Goal: Obtain resource: Download file/media

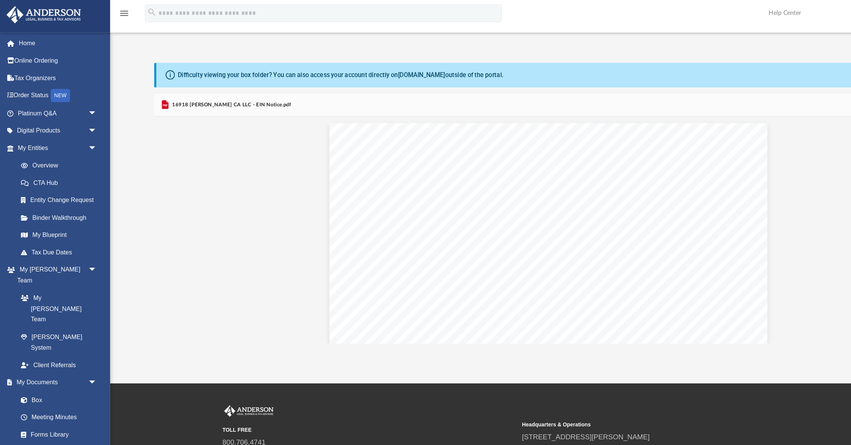
scroll to position [1983, 0]
click at [31, 341] on link "Box" at bounding box center [53, 348] width 84 height 15
click at [32, 341] on link "Box" at bounding box center [53, 348] width 84 height 15
click at [107, 13] on icon "menu" at bounding box center [107, 15] width 9 height 9
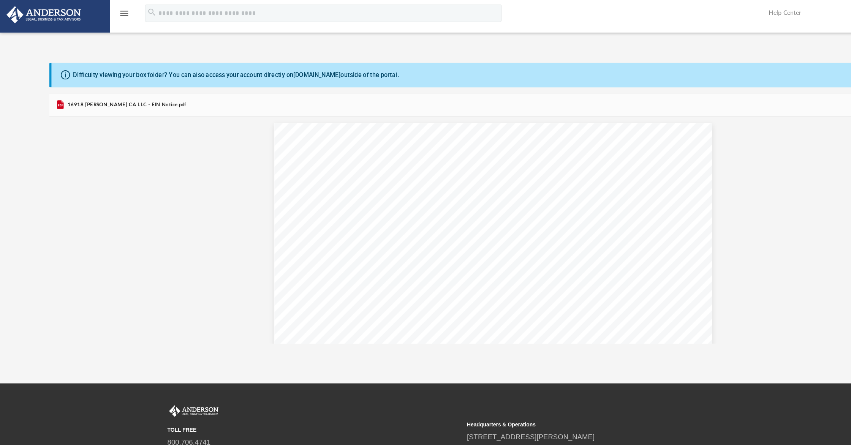
scroll to position [172, 765]
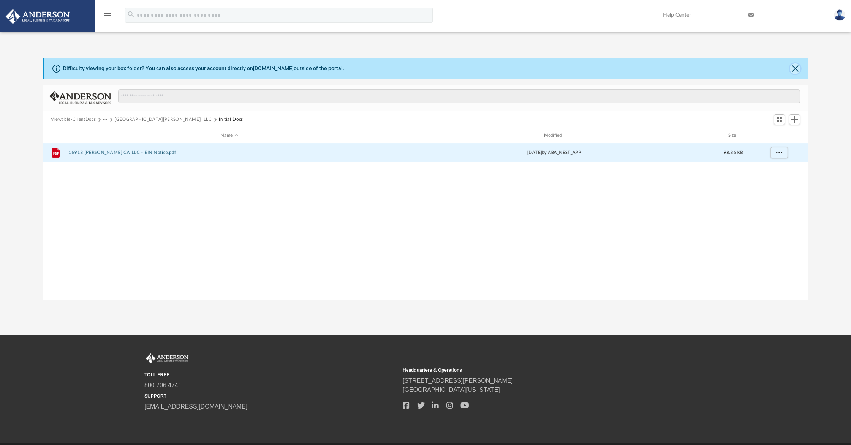
click at [794, 67] on button "Close" at bounding box center [794, 68] width 11 height 11
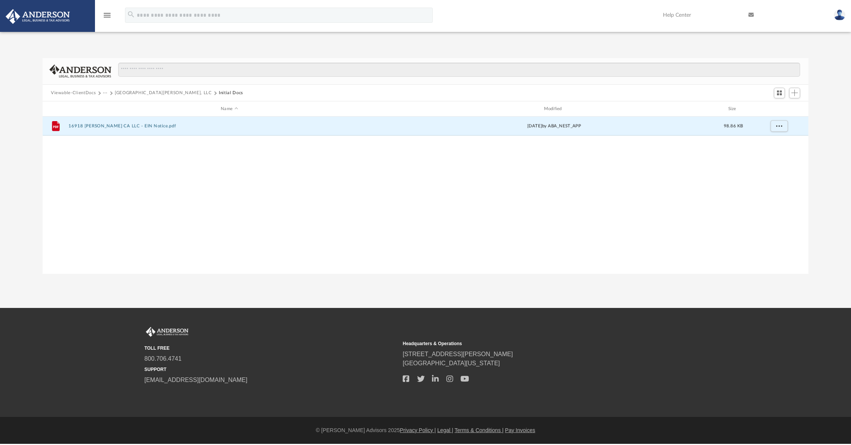
click at [84, 92] on button "Viewable-ClientDocs" at bounding box center [73, 93] width 45 height 7
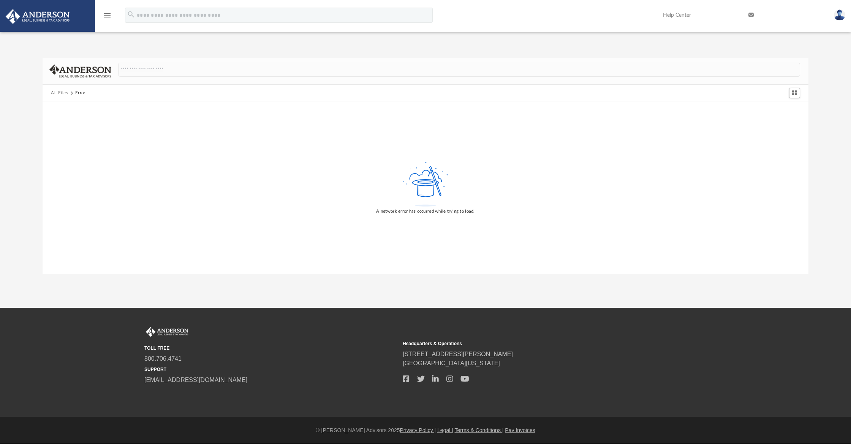
click at [60, 92] on button "All Files" at bounding box center [59, 93] width 17 height 7
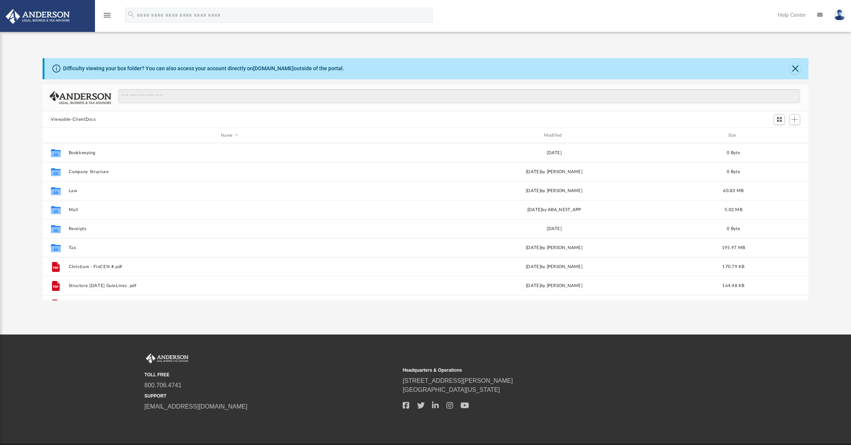
scroll to position [172, 765]
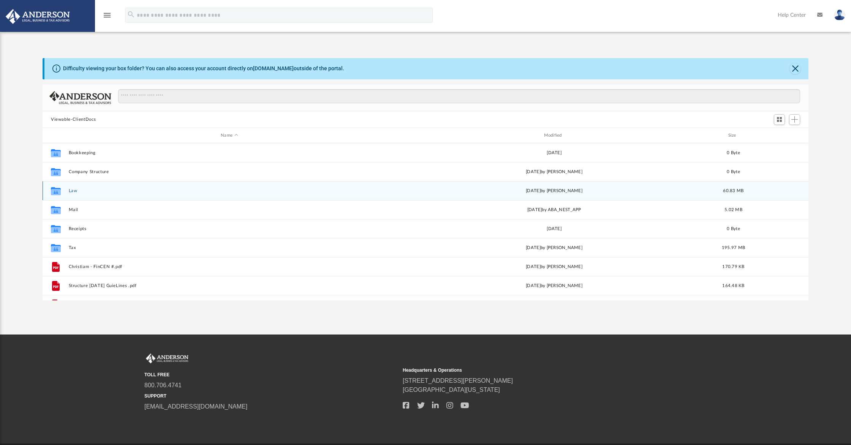
click at [73, 191] on button "Law" at bounding box center [229, 190] width 321 height 5
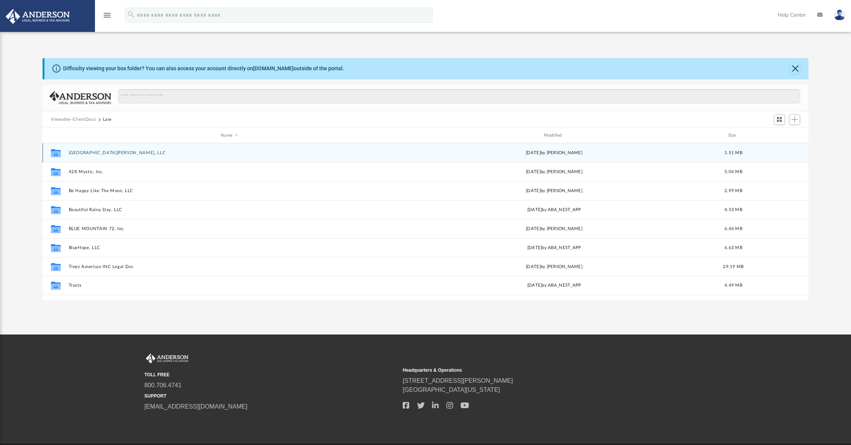
click at [97, 152] on button "[GEOGRAPHIC_DATA][PERSON_NAME], LLC" at bounding box center [229, 152] width 321 height 5
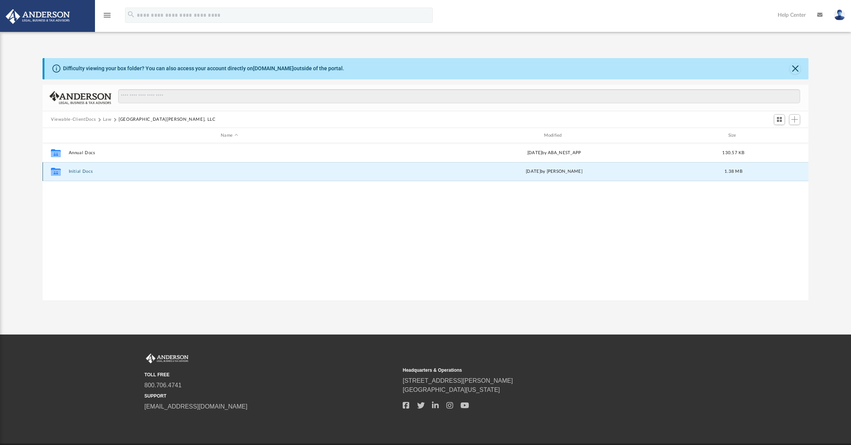
click at [77, 171] on button "Initial Docs" at bounding box center [229, 171] width 321 height 5
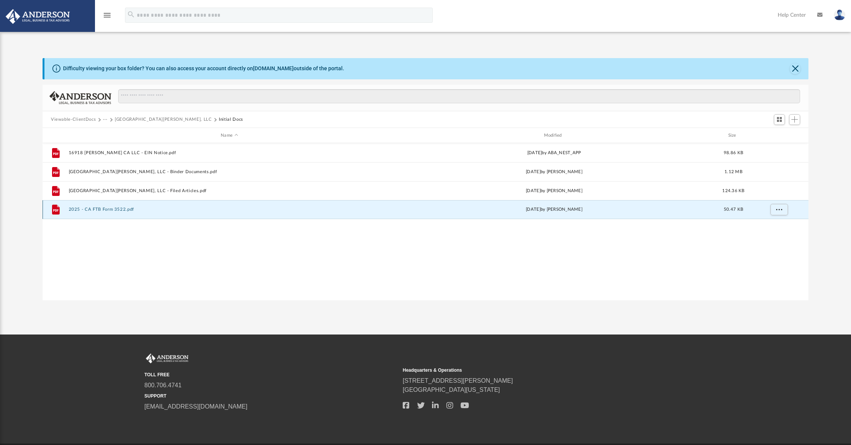
click at [118, 209] on button "2025 - CA FTB Form 3522.pdf" at bounding box center [229, 209] width 321 height 5
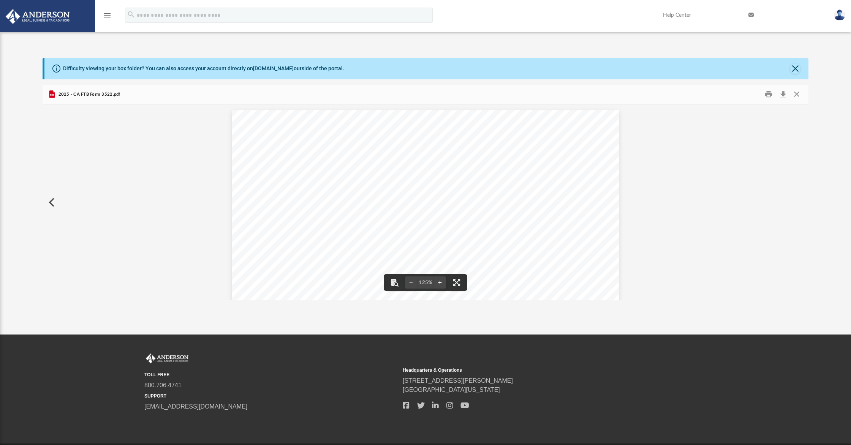
click at [51, 202] on button "Preview" at bounding box center [51, 202] width 17 height 21
click at [51, 200] on button "Preview" at bounding box center [51, 202] width 17 height 21
click at [51, 206] on button "Preview" at bounding box center [51, 202] width 17 height 21
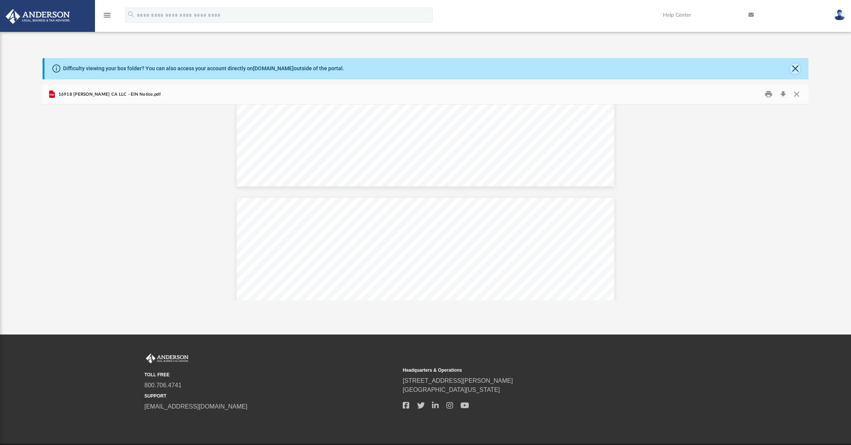
click at [795, 67] on button "Close" at bounding box center [794, 68] width 11 height 11
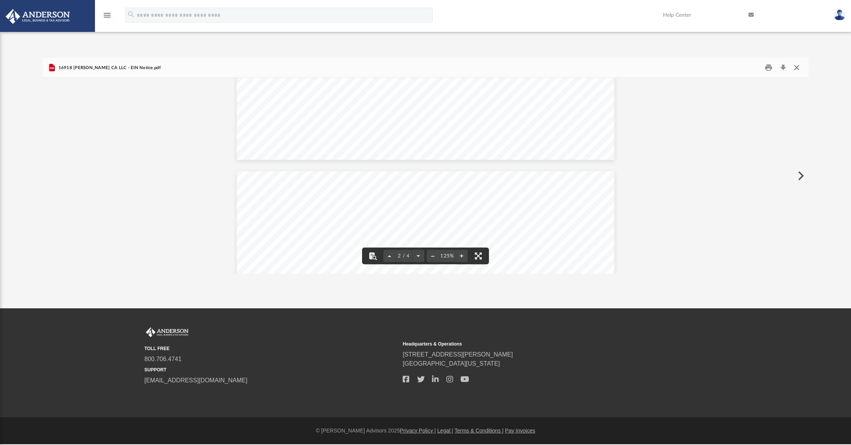
click at [795, 67] on button "Close" at bounding box center [796, 68] width 14 height 12
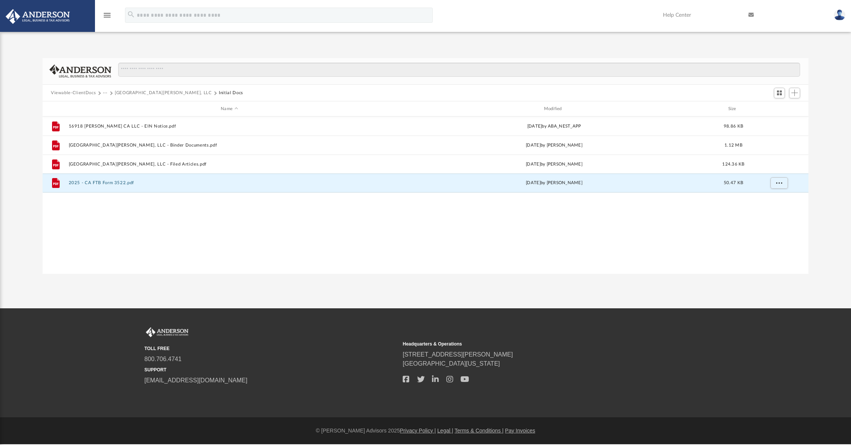
click at [83, 92] on button "Viewable-ClientDocs" at bounding box center [73, 93] width 45 height 7
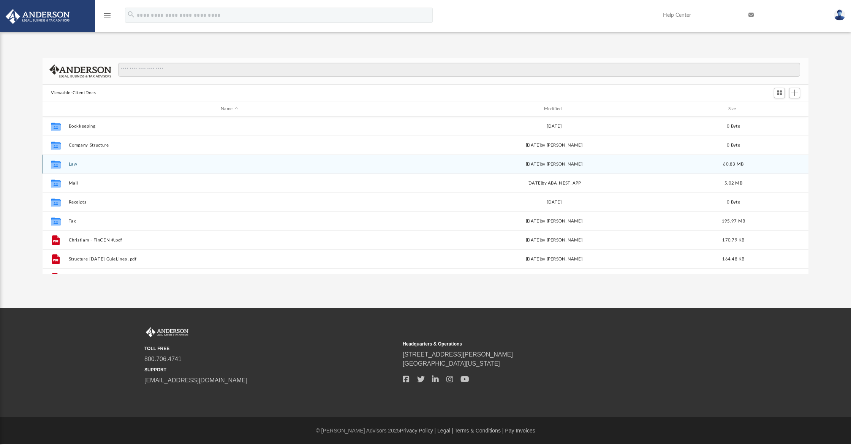
click at [84, 163] on button "Law" at bounding box center [229, 164] width 321 height 5
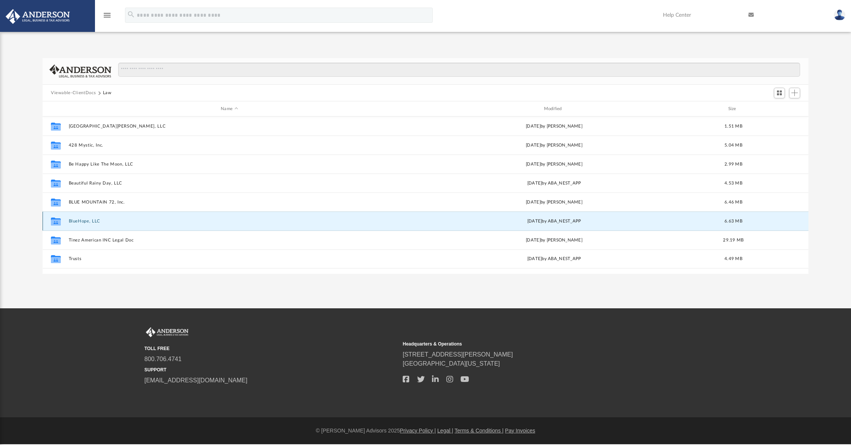
click at [87, 221] on button "BlueHope, LLC" at bounding box center [229, 221] width 321 height 5
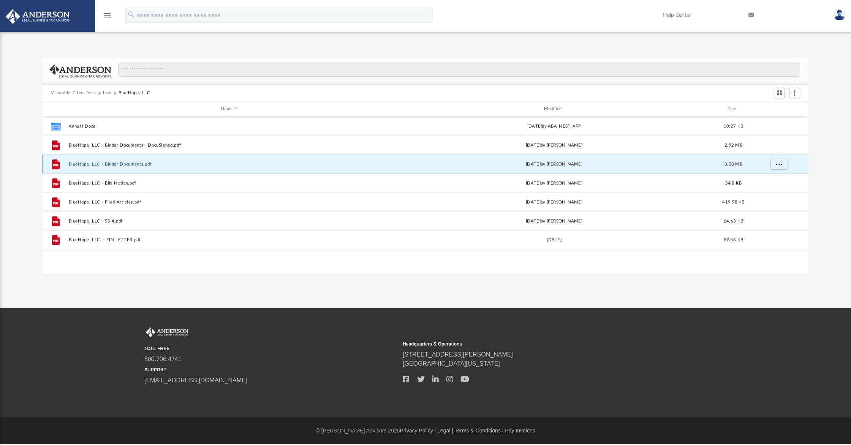
click at [131, 164] on button "BlueHope, LLC - Binder Documents.pdf" at bounding box center [229, 164] width 321 height 5
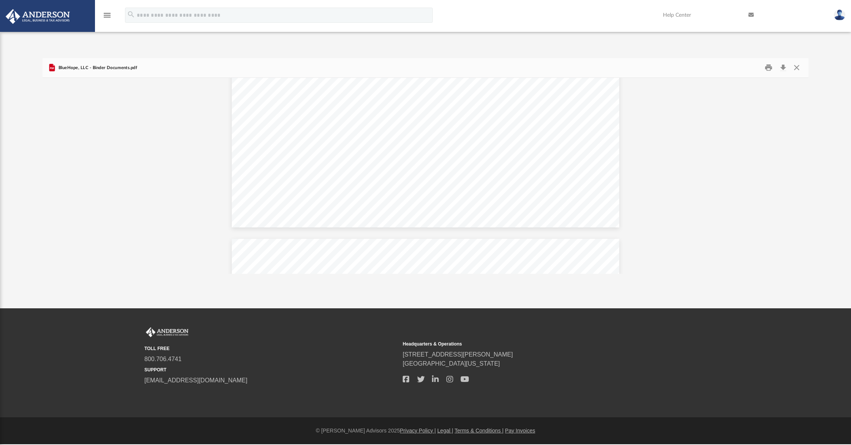
scroll to position [35282, 0]
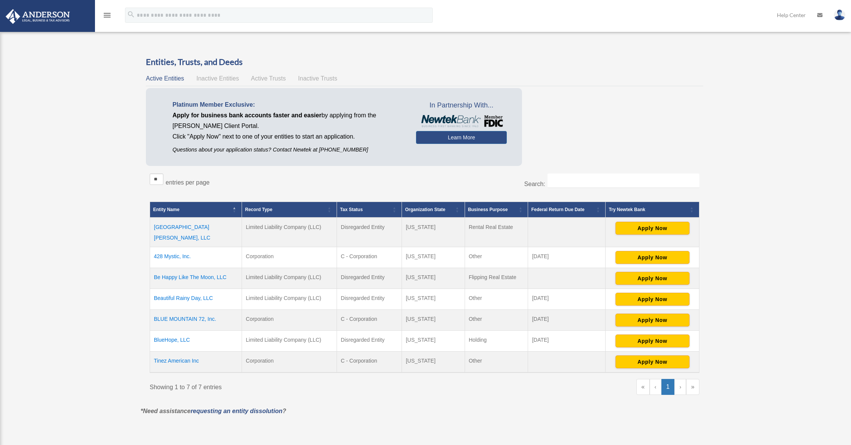
click at [181, 226] on td "[GEOGRAPHIC_DATA][PERSON_NAME], LLC" at bounding box center [196, 233] width 92 height 30
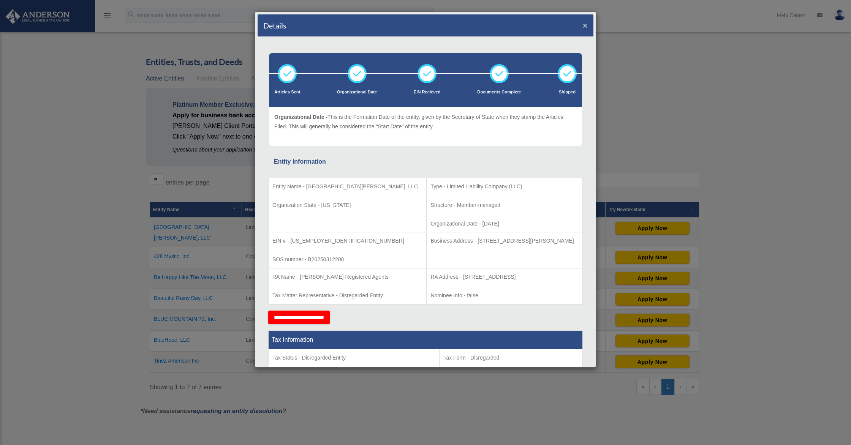
click at [585, 25] on button "×" at bounding box center [584, 25] width 5 height 8
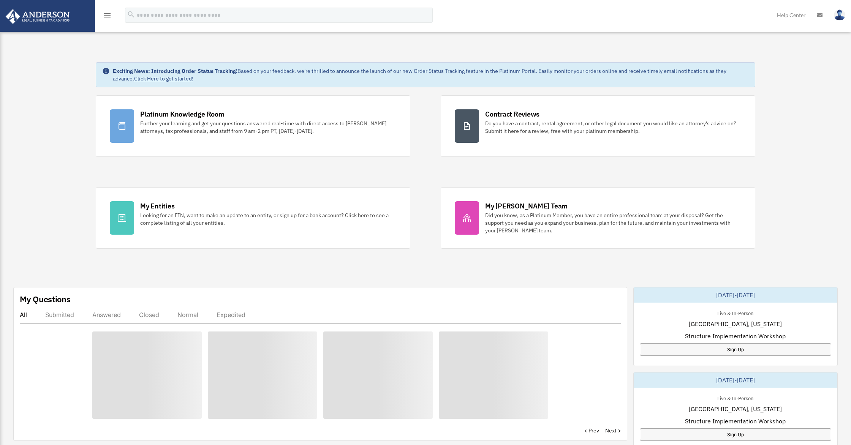
click at [109, 13] on icon "menu" at bounding box center [107, 15] width 9 height 9
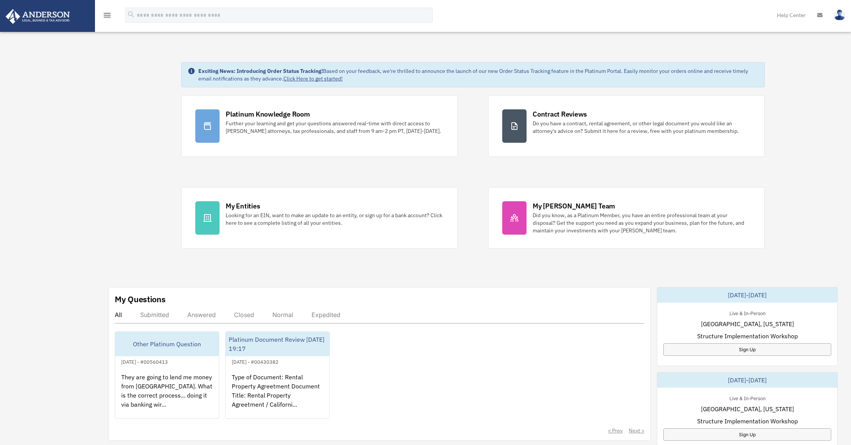
click at [106, 14] on icon "menu" at bounding box center [107, 15] width 9 height 9
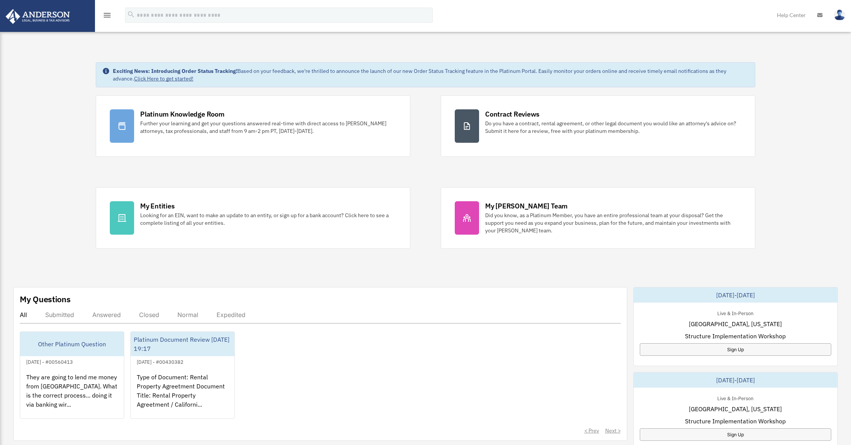
click at [106, 14] on icon "menu" at bounding box center [107, 15] width 9 height 9
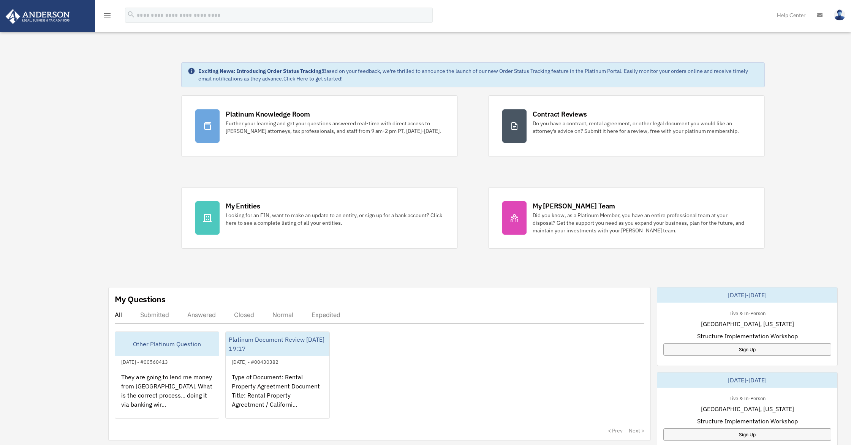
click at [74, 175] on div "Dashboard christiam.martinez@gmail.com Sign Out christiam.martinez@gmail.com Ho…" at bounding box center [425, 379] width 851 height 691
click at [106, 14] on icon "menu" at bounding box center [107, 15] width 9 height 9
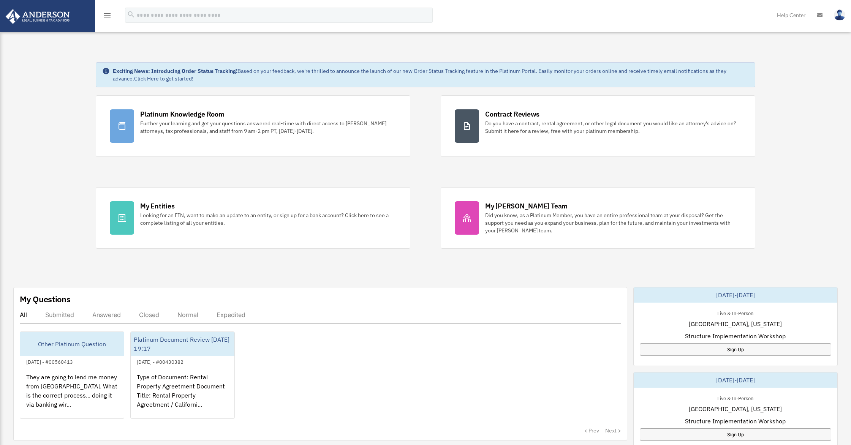
click at [106, 14] on icon "menu" at bounding box center [107, 15] width 9 height 9
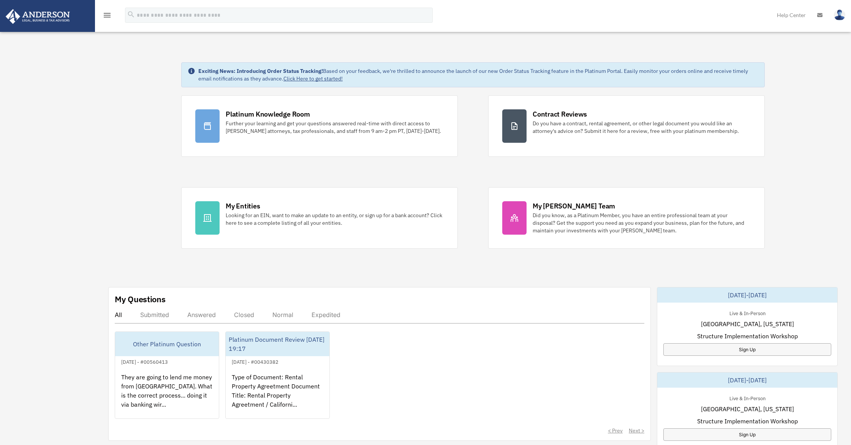
click at [74, 126] on div "Dashboard christiam.martinez@gmail.com Sign Out christiam.martinez@gmail.com Ho…" at bounding box center [425, 379] width 851 height 691
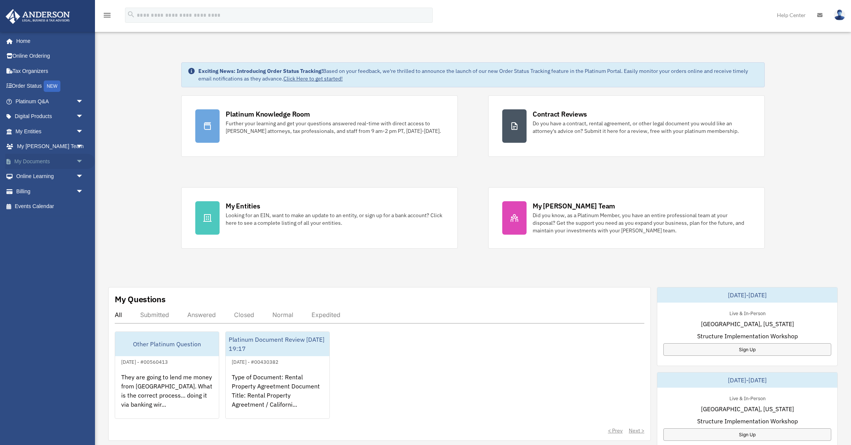
click at [78, 160] on span "arrow_drop_down" at bounding box center [83, 162] width 15 height 16
click at [33, 175] on link "Box" at bounding box center [53, 176] width 84 height 15
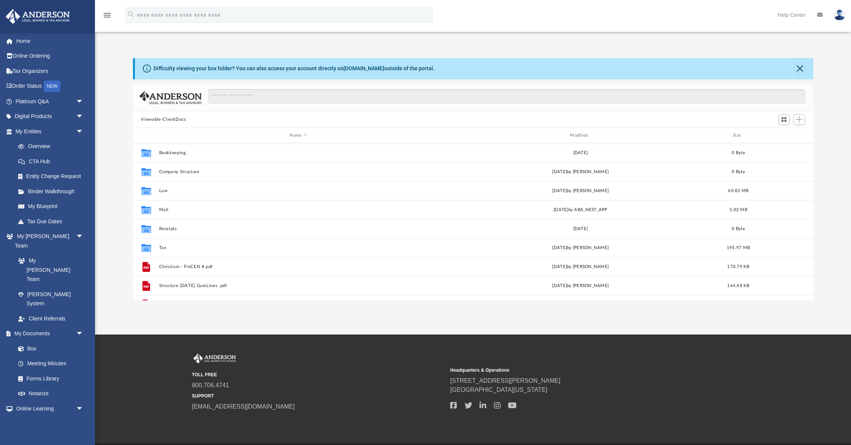
scroll to position [172, 680]
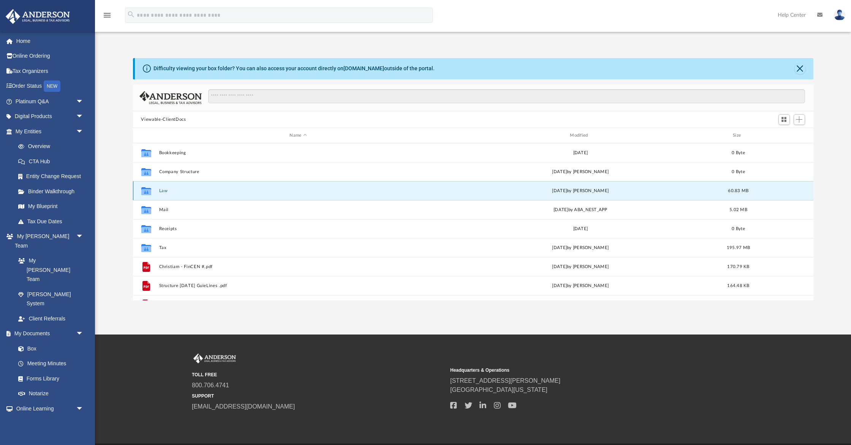
click at [163, 189] on button "Law" at bounding box center [298, 190] width 279 height 5
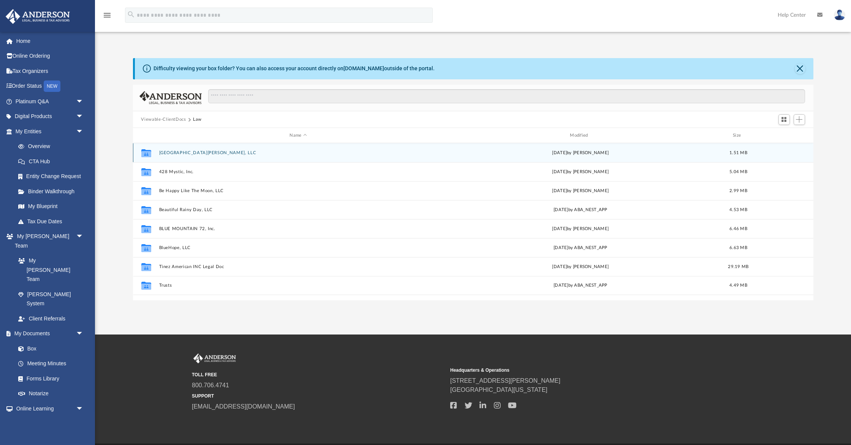
click at [176, 153] on button "[GEOGRAPHIC_DATA][PERSON_NAME], LLC" at bounding box center [298, 152] width 279 height 5
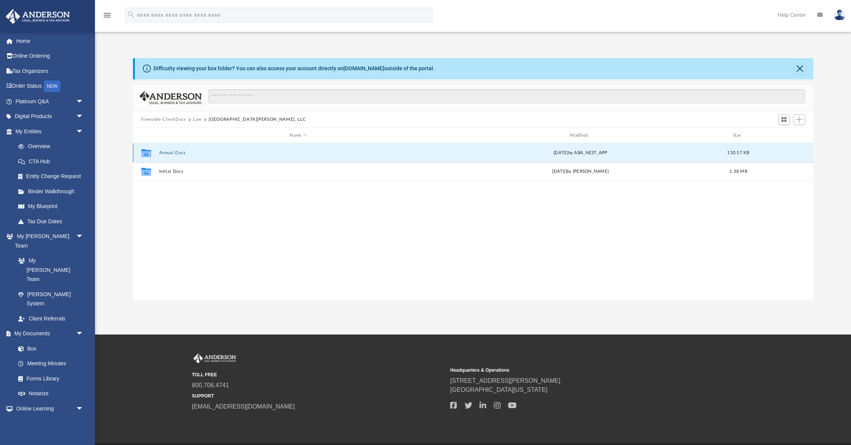
click at [166, 153] on button "Annual Docs" at bounding box center [298, 152] width 279 height 5
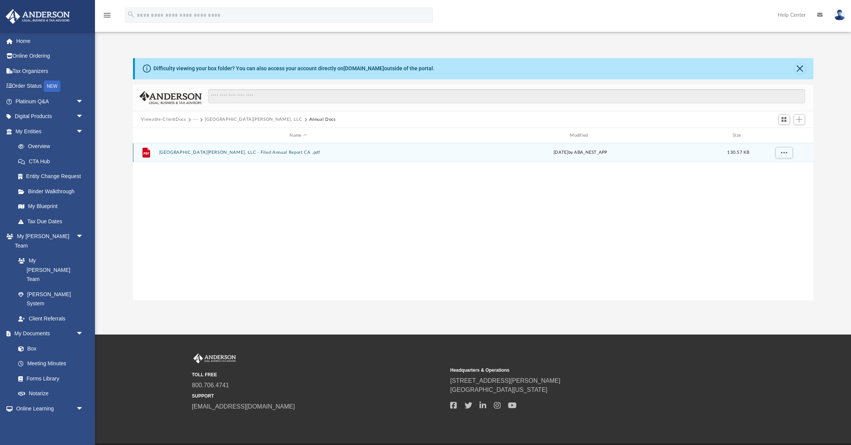
click at [184, 151] on button "[GEOGRAPHIC_DATA][PERSON_NAME], LLC - Filed Annual Report CA .pdf" at bounding box center [298, 152] width 279 height 5
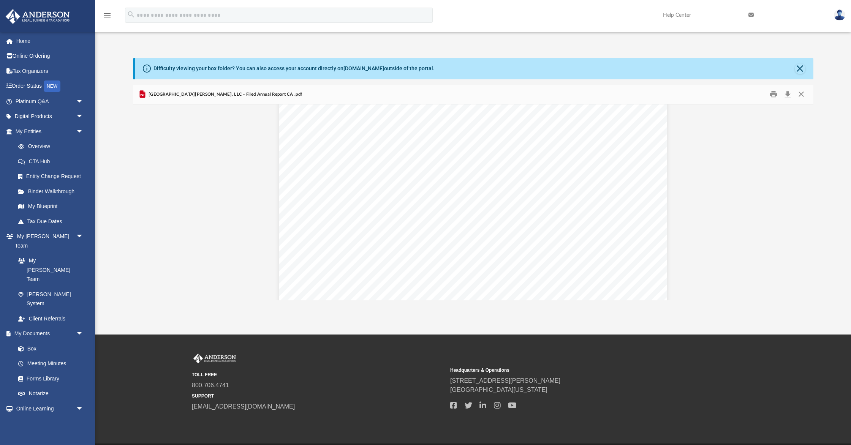
scroll to position [152, 0]
click at [802, 94] on button "Close" at bounding box center [801, 94] width 14 height 12
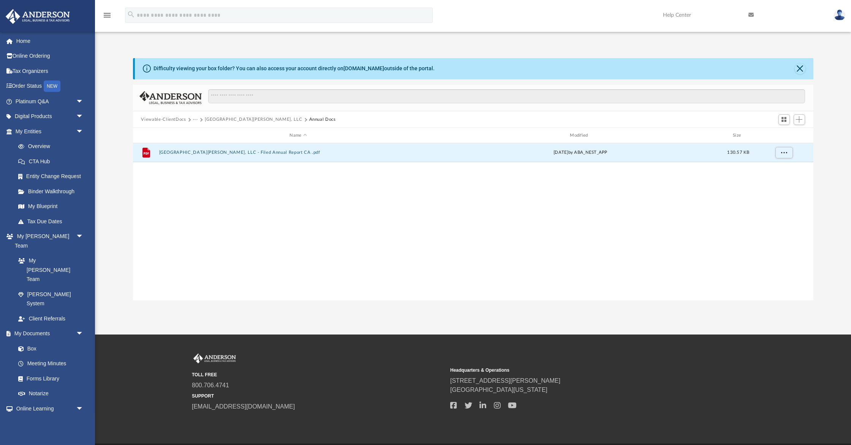
click at [225, 117] on button "[GEOGRAPHIC_DATA][PERSON_NAME], LLC" at bounding box center [253, 119] width 97 height 7
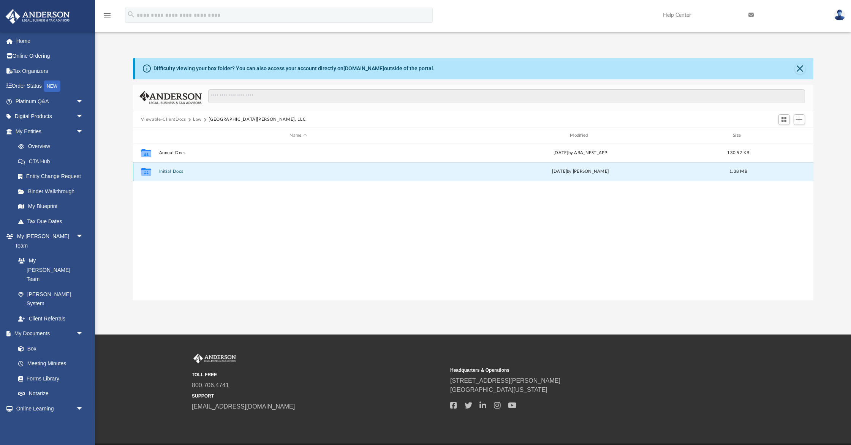
click at [175, 170] on button "Initial Docs" at bounding box center [298, 171] width 279 height 5
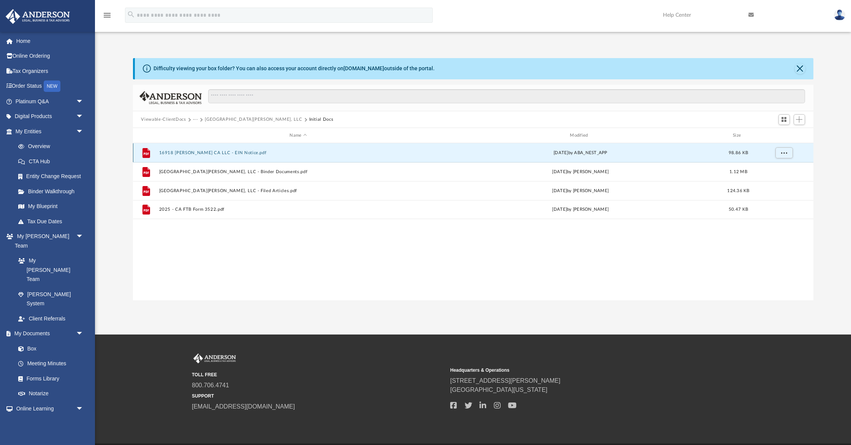
click at [231, 153] on button "16918 [PERSON_NAME] CA LLC - EIN Notice.pdf" at bounding box center [298, 152] width 279 height 5
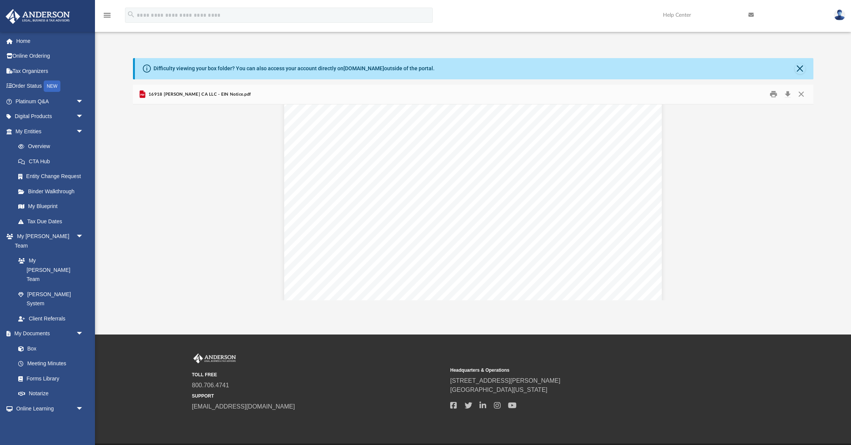
scroll to position [0, 0]
click at [801, 93] on button "Close" at bounding box center [801, 94] width 14 height 12
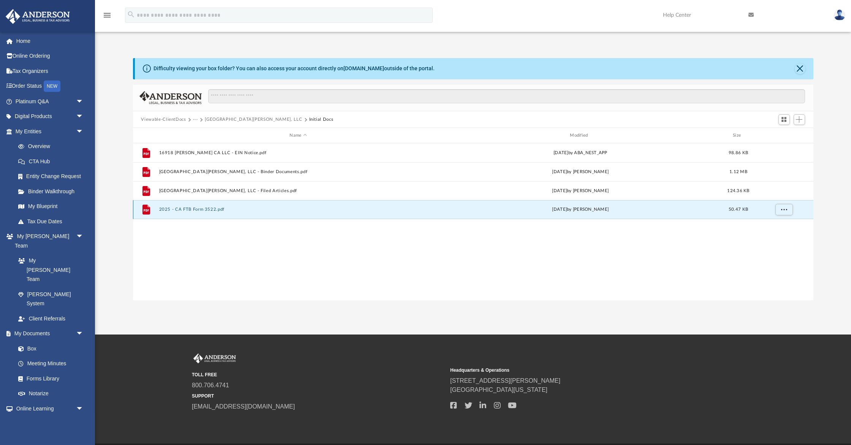
click at [183, 210] on button "2025 - CA FTB Form 3522.pdf" at bounding box center [298, 209] width 279 height 5
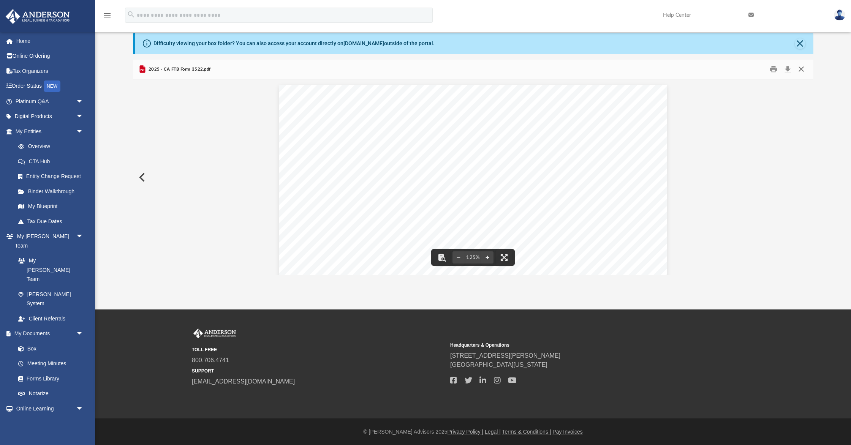
click at [802, 66] on button "Close" at bounding box center [801, 69] width 14 height 12
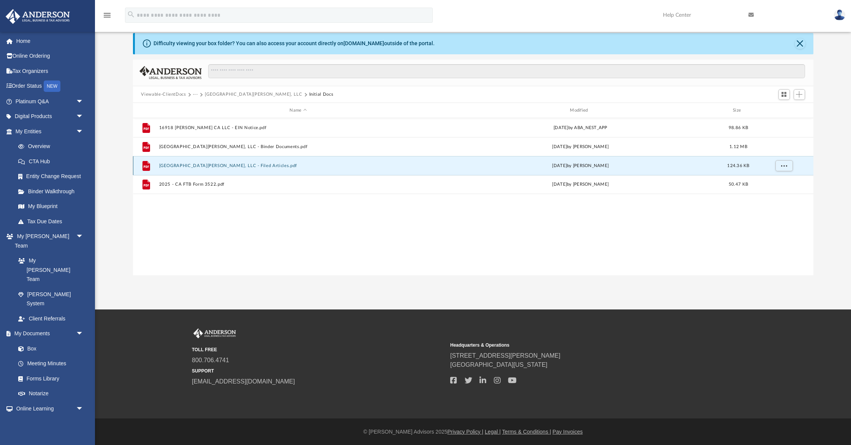
click at [181, 164] on button "[GEOGRAPHIC_DATA][PERSON_NAME], LLC - Filed Articles.pdf" at bounding box center [298, 165] width 279 height 5
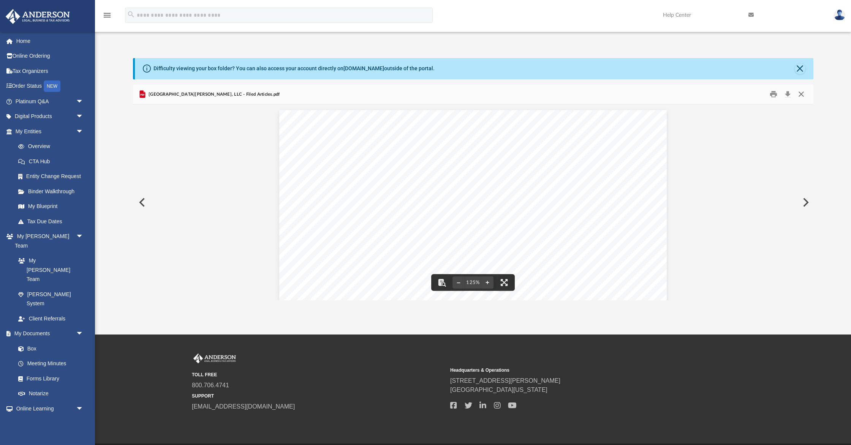
click at [801, 92] on button "Close" at bounding box center [801, 94] width 14 height 12
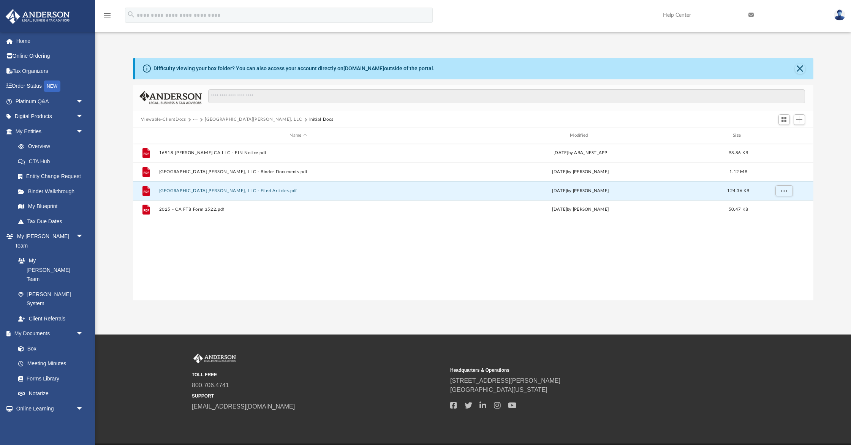
click at [164, 118] on button "Viewable-ClientDocs" at bounding box center [163, 119] width 45 height 7
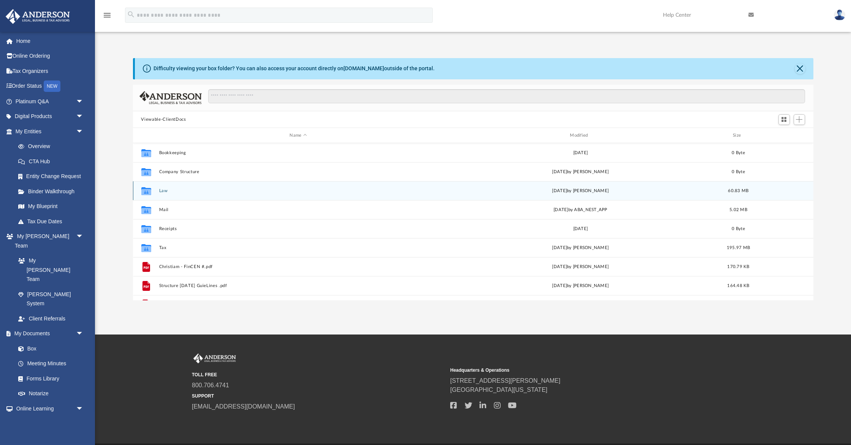
click at [167, 189] on button "Law" at bounding box center [298, 190] width 279 height 5
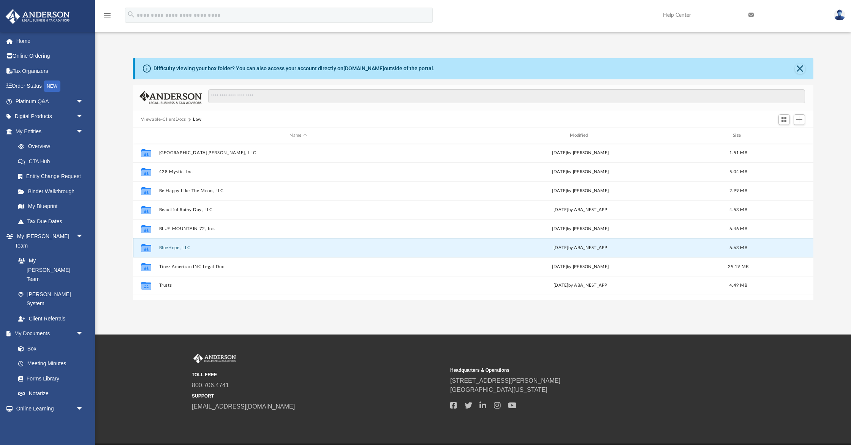
click at [171, 248] on button "BlueHope, LLC" at bounding box center [298, 247] width 279 height 5
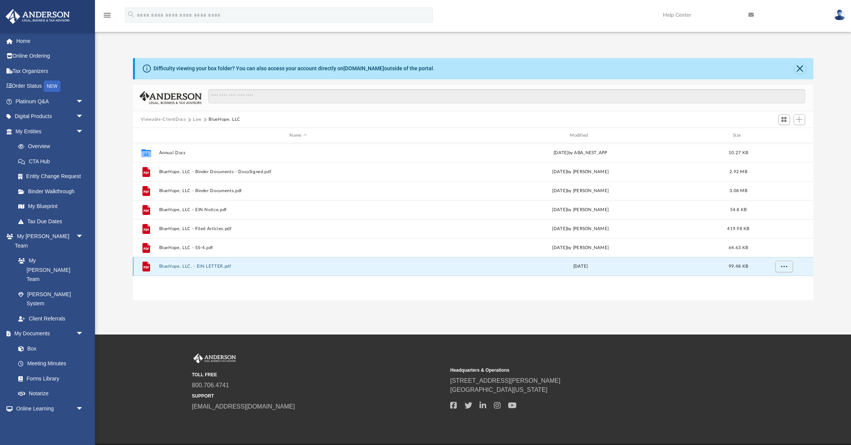
click at [214, 265] on button "BlueHope, LLC. - EIN LETTER.pdf" at bounding box center [298, 266] width 279 height 5
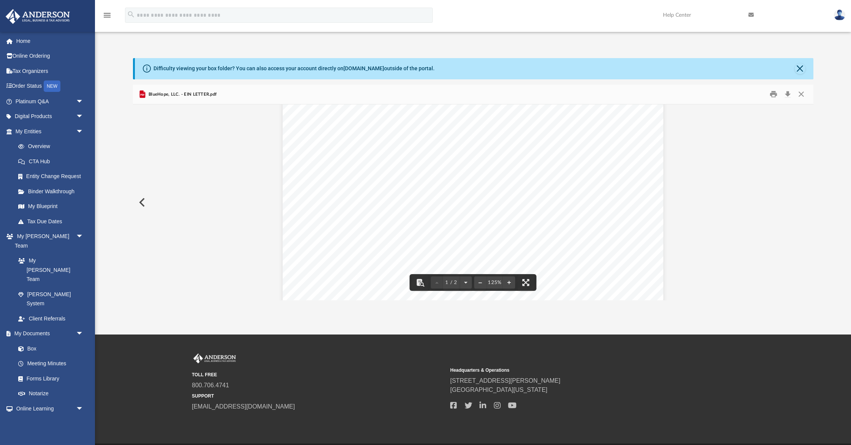
scroll to position [92, 0]
click at [801, 69] on button "Close" at bounding box center [799, 68] width 11 height 11
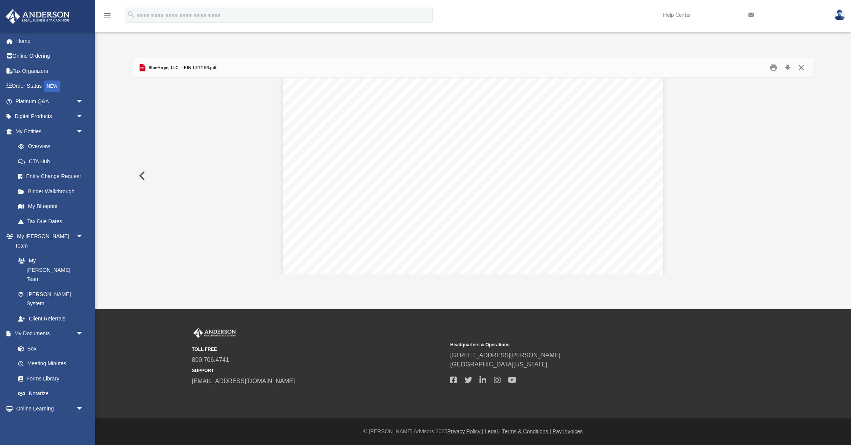
click at [800, 66] on button "Close" at bounding box center [801, 68] width 14 height 12
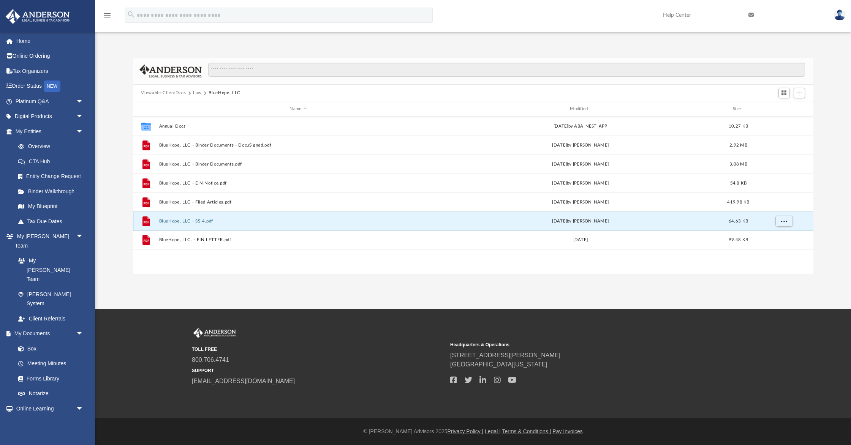
click at [190, 221] on button "BlueHope, LLC - SS-4.pdf" at bounding box center [298, 221] width 279 height 5
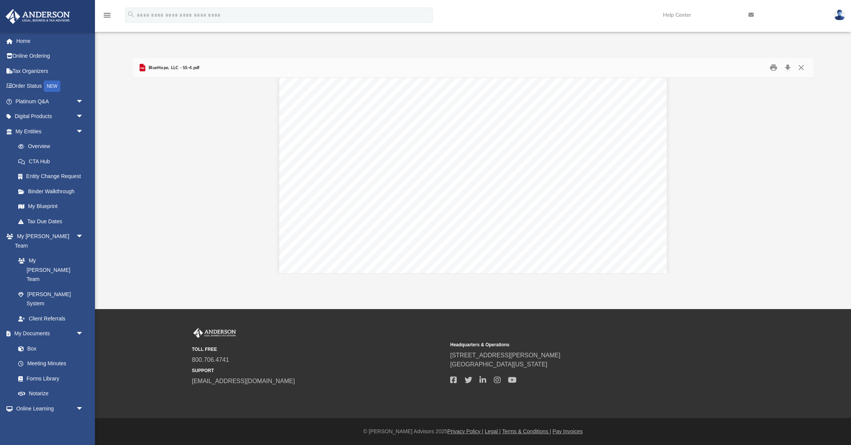
scroll to position [316, 0]
click at [799, 65] on button "Close" at bounding box center [801, 68] width 14 height 12
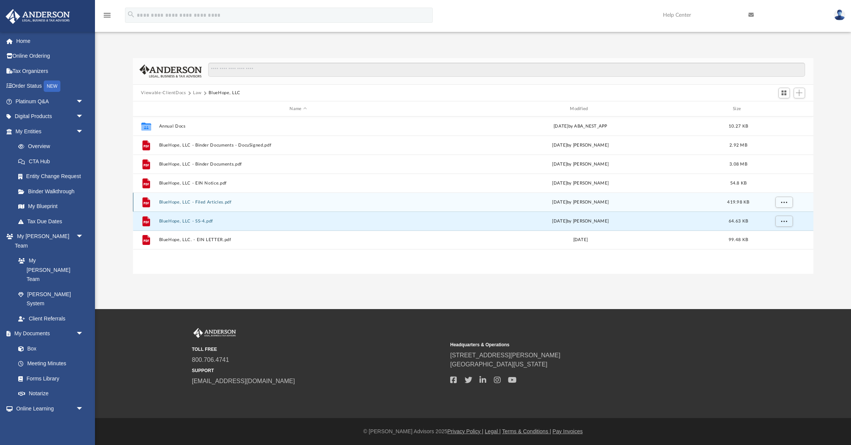
click at [222, 200] on button "BlueHope, LLC - Filed Articles.pdf" at bounding box center [298, 202] width 279 height 5
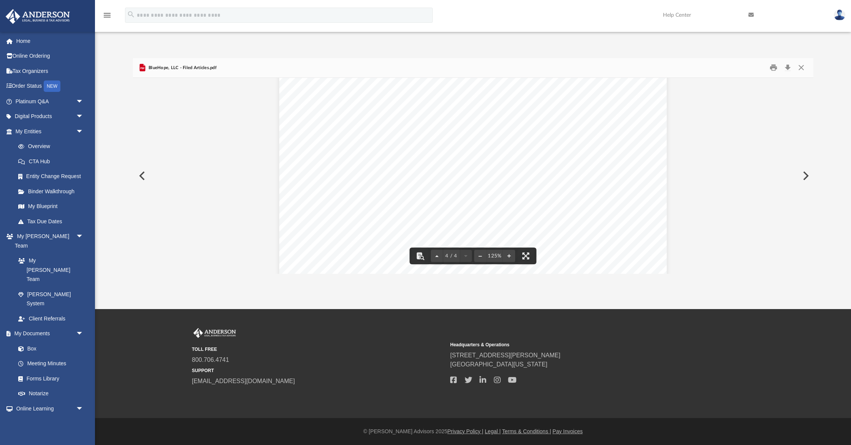
scroll to position [1777, 0]
click at [800, 68] on button "Close" at bounding box center [801, 68] width 14 height 12
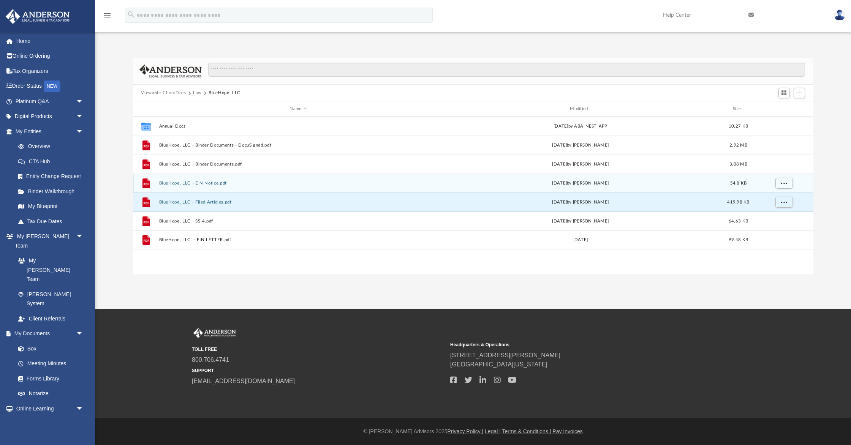
click at [203, 183] on button "BlueHope, LLC - EIN Notice.pdf" at bounding box center [298, 183] width 279 height 5
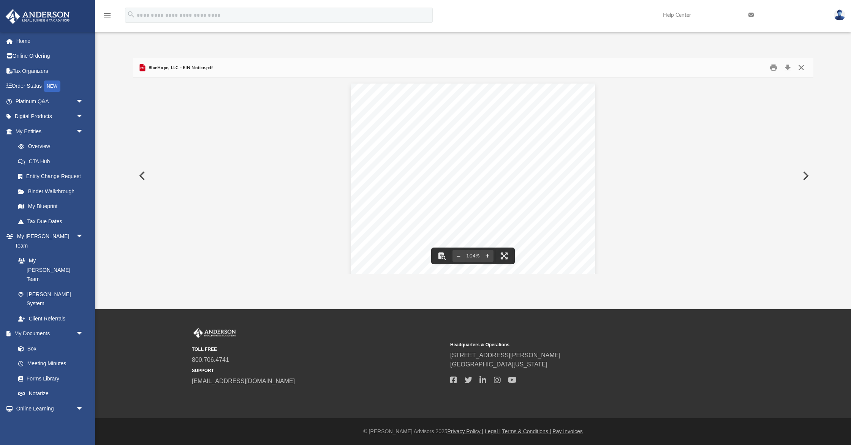
click at [802, 68] on button "Close" at bounding box center [801, 68] width 14 height 12
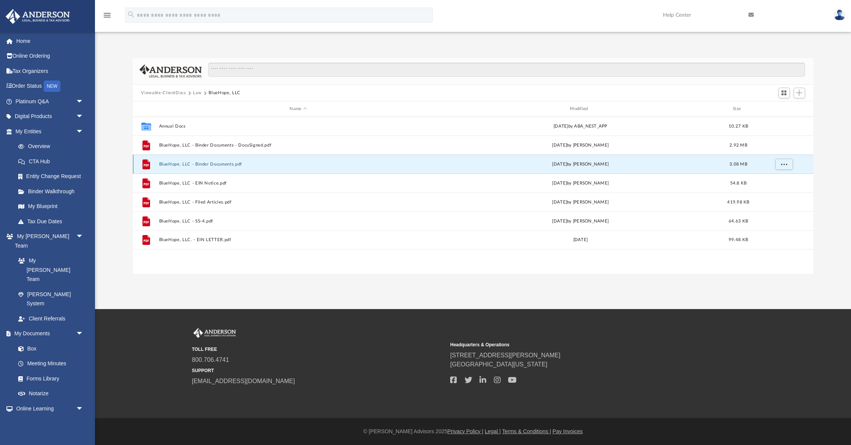
click at [229, 164] on button "BlueHope, LLC - Binder Documents.pdf" at bounding box center [298, 164] width 279 height 5
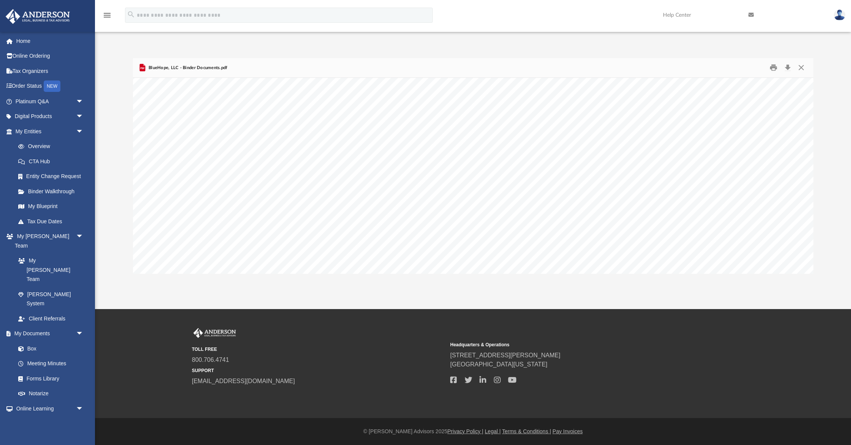
scroll to position [51916, 0]
click at [800, 67] on button "Close" at bounding box center [801, 68] width 14 height 12
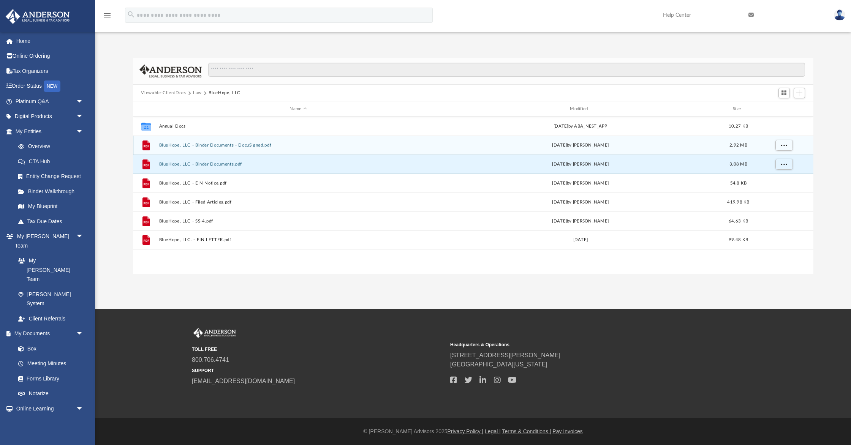
click at [231, 144] on button "BlueHope, LLC - Binder Documents - DocuSigned.pdf" at bounding box center [298, 145] width 279 height 5
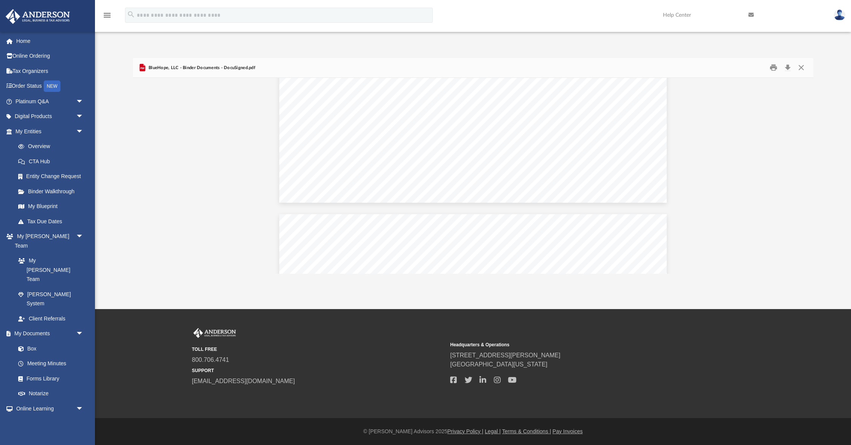
scroll to position [35828, 0]
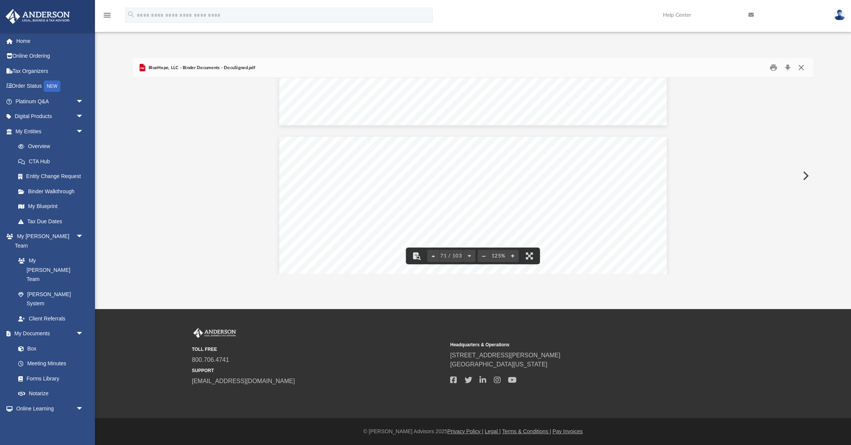
click at [802, 68] on button "Close" at bounding box center [801, 68] width 14 height 12
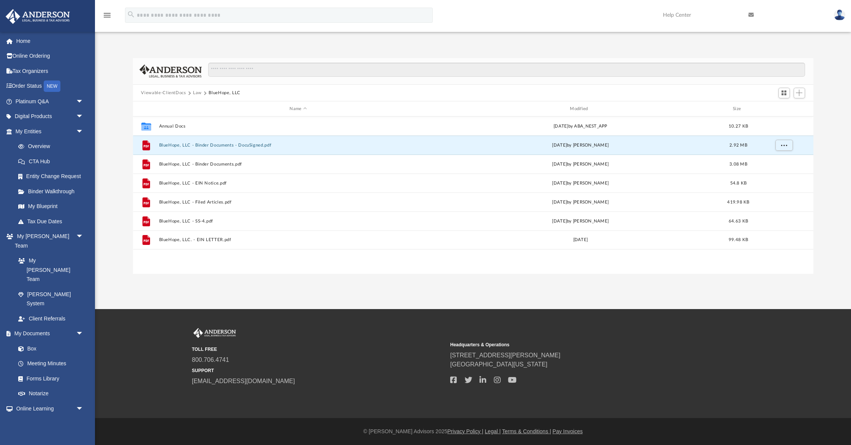
click at [199, 92] on button "Law" at bounding box center [197, 93] width 9 height 7
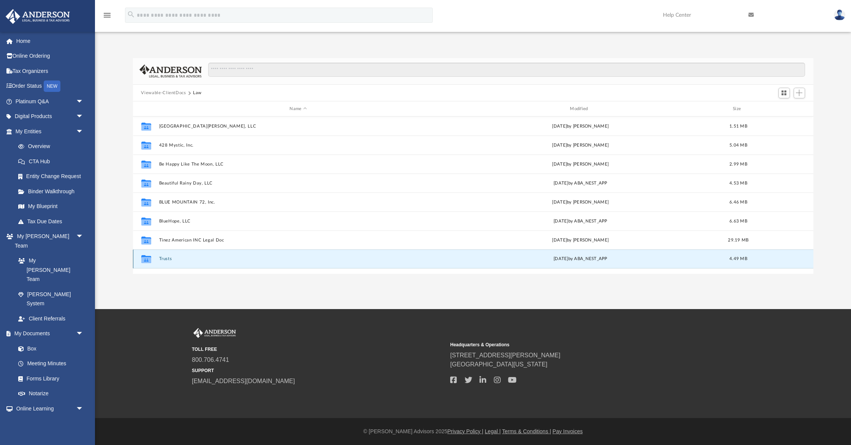
click at [165, 257] on button "Trusts" at bounding box center [298, 259] width 279 height 5
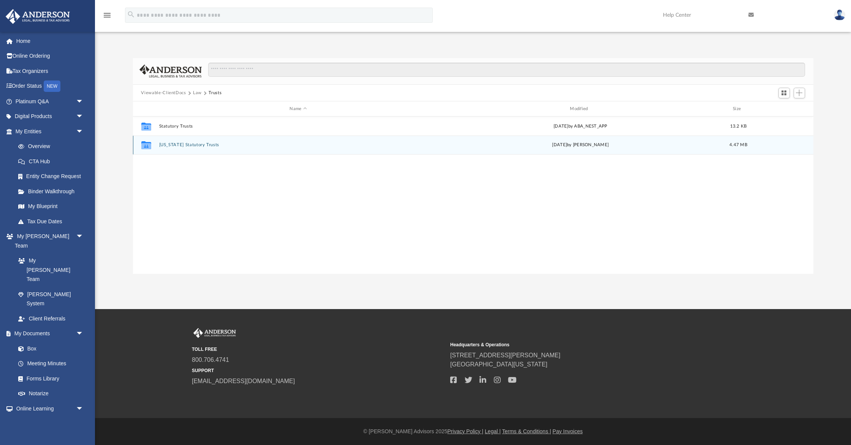
click at [173, 142] on div "Collaborated Folder [US_STATE] Statutory Trusts [DATE] by [PERSON_NAME] 4.47 MB" at bounding box center [473, 145] width 680 height 19
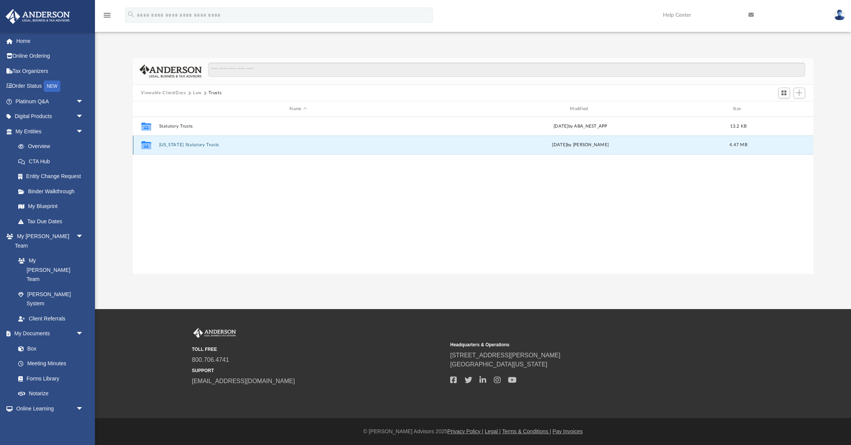
click at [172, 144] on button "[US_STATE] Statutory Trusts" at bounding box center [298, 145] width 279 height 5
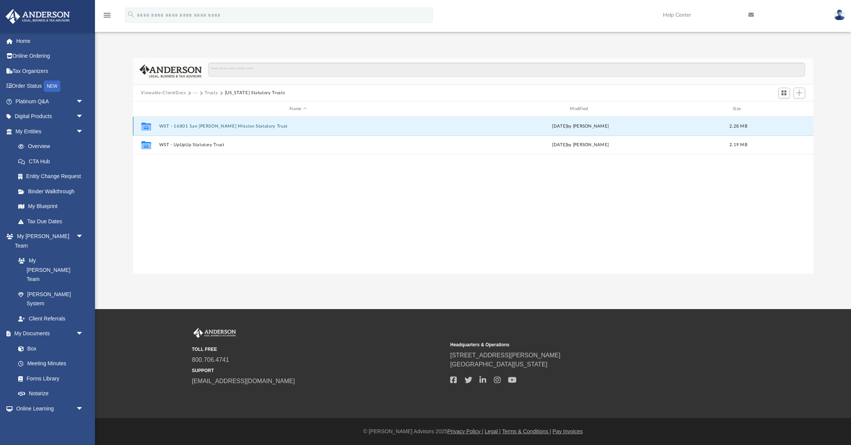
click at [224, 126] on button "WST - 16801 San [PERSON_NAME] Mission Statutory Trust" at bounding box center [298, 126] width 279 height 5
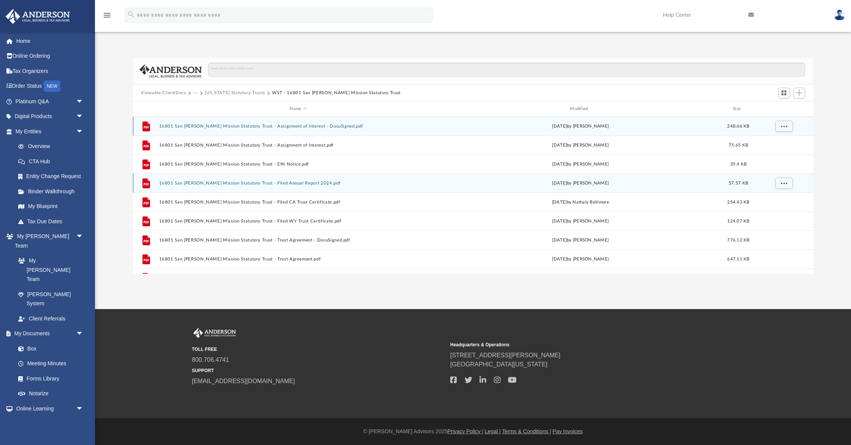
scroll to position [13, 0]
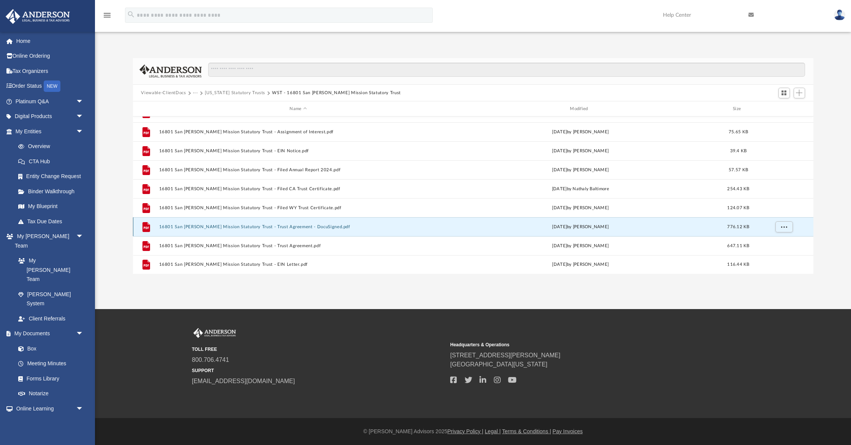
click at [288, 225] on button "16801 San [PERSON_NAME] Mission Statutory Trust - Trust Agreement - DocuSigned.…" at bounding box center [298, 226] width 279 height 5
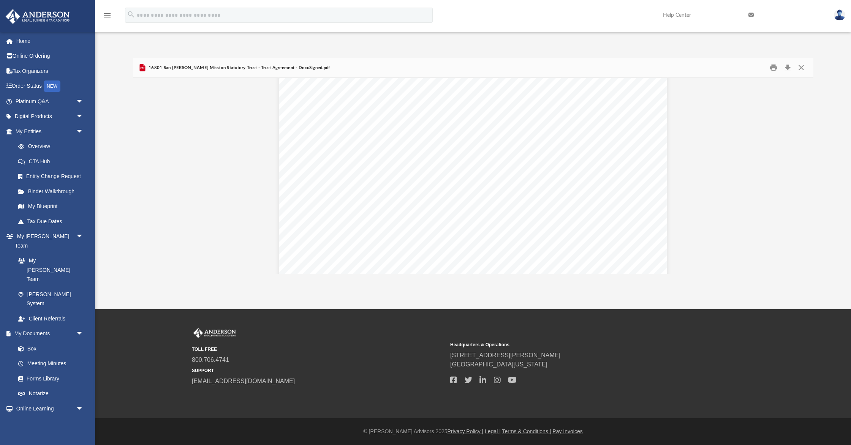
scroll to position [15124, 0]
